Goal: Check status: Check status

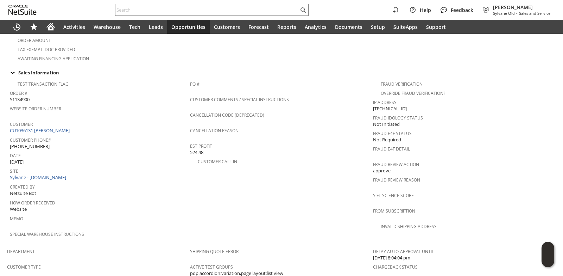
scroll to position [230, 0]
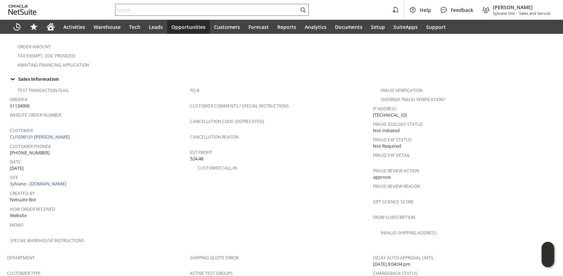
click at [143, 7] on input "text" at bounding box center [206, 10] width 183 height 8
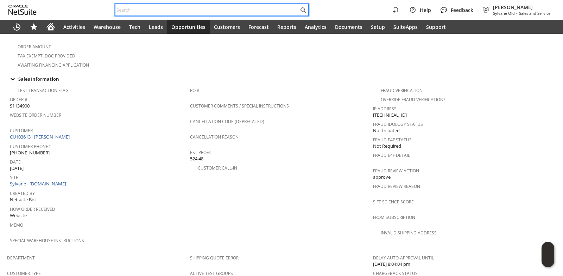
paste input "SY68AF721E4C531"
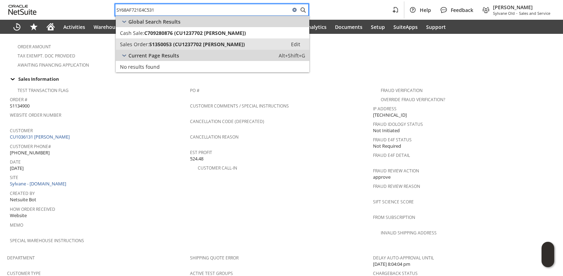
type input "SY68AF721E4C531"
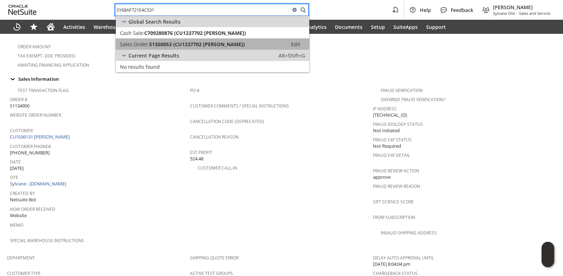
click at [163, 44] on span "S1350053 (CU1237702 caleb holtzinger)" at bounding box center [197, 44] width 96 height 7
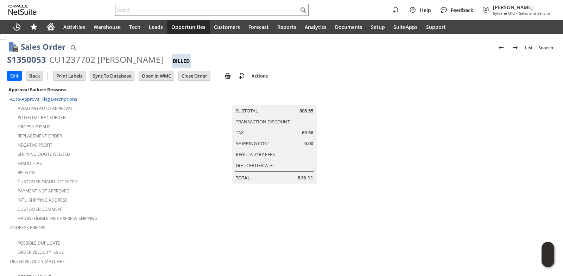
drag, startPoint x: 8, startPoint y: 59, endPoint x: 157, endPoint y: 59, distance: 149.3
click at [157, 59] on div "S1350053 CU1237702 [PERSON_NAME] Billed" at bounding box center [281, 61] width 549 height 14
copy div "S1350053 CU1237702 [PERSON_NAME]"
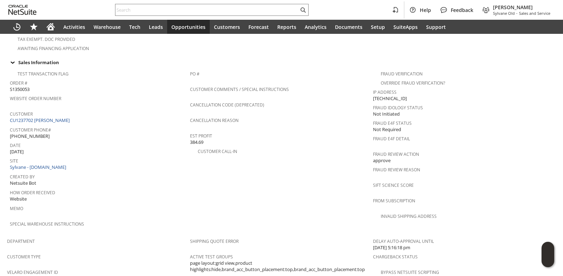
scroll to position [454, 0]
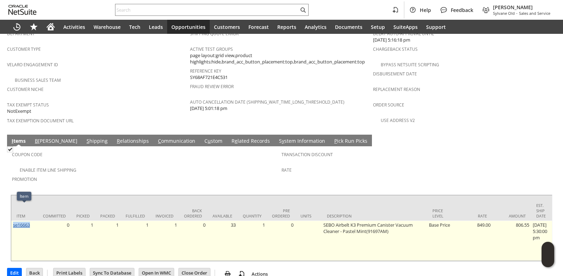
drag, startPoint x: 33, startPoint y: 208, endPoint x: 14, endPoint y: 211, distance: 19.6
click at [14, 220] on td "se16663" at bounding box center [24, 240] width 26 height 40
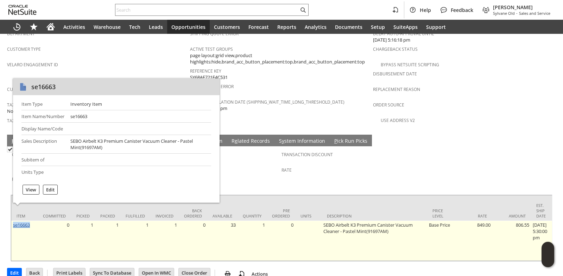
copy link "se16663"
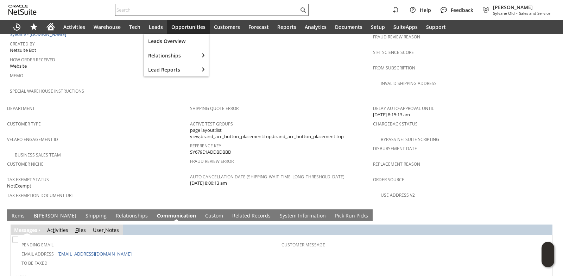
click at [144, 8] on input "text" at bounding box center [206, 10] width 183 height 8
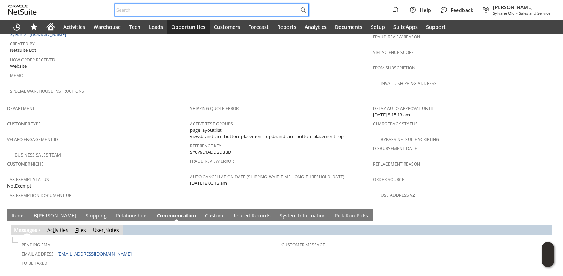
paste input "se16663"
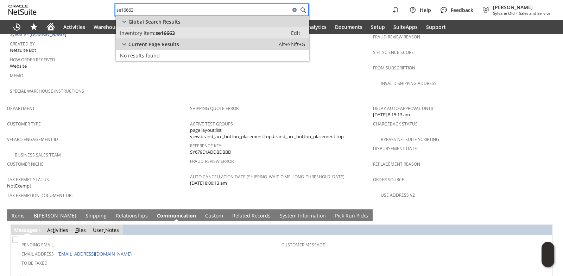
type input "se16663"
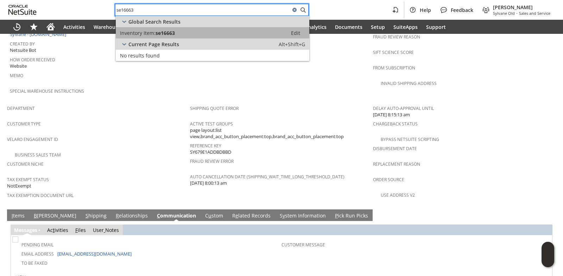
click at [166, 32] on span "se16663" at bounding box center [165, 33] width 19 height 7
